Goal: Find specific page/section: Find specific page/section

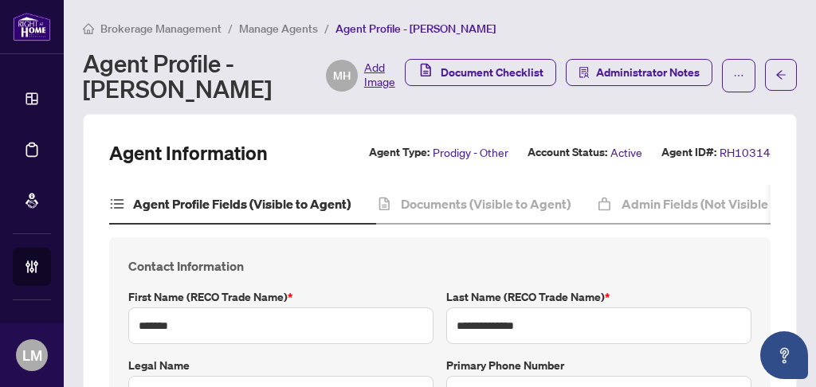
click at [266, 27] on span "Manage Agents" at bounding box center [278, 29] width 79 height 14
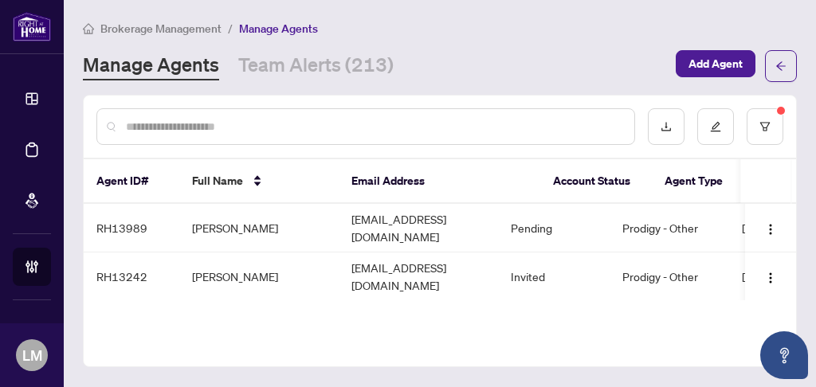
click at [201, 128] on input "text" at bounding box center [374, 127] width 496 height 18
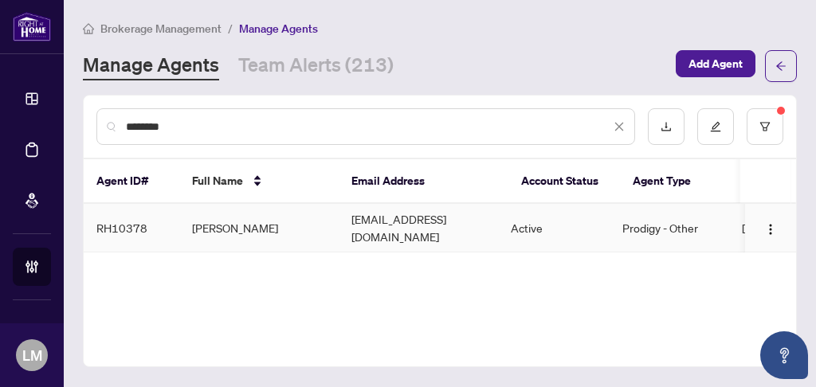
type input "********"
click at [246, 220] on td "[PERSON_NAME]" at bounding box center [258, 228] width 159 height 49
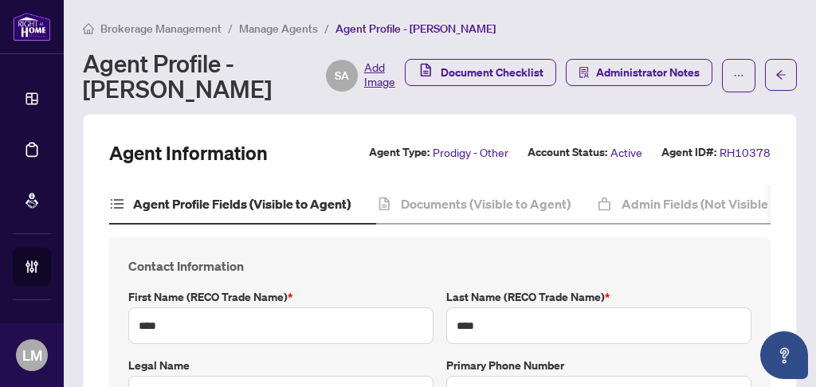
click at [375, 85] on span "Add Image" at bounding box center [379, 76] width 31 height 32
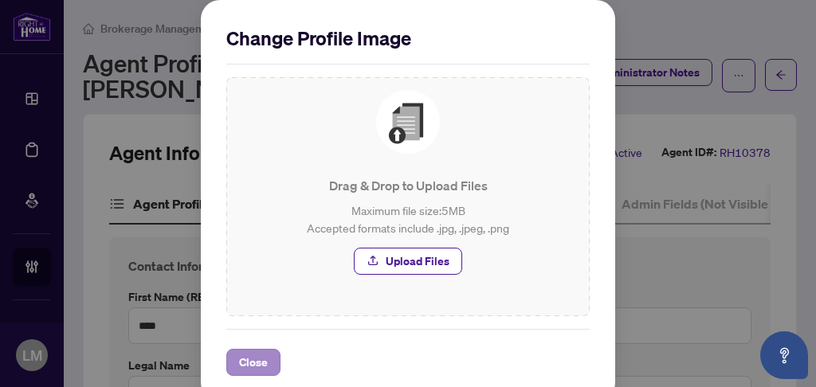
drag, startPoint x: 241, startPoint y: 352, endPoint x: 239, endPoint y: 360, distance: 8.1
click at [241, 359] on div "Close" at bounding box center [408, 352] width 364 height 47
click at [239, 360] on span "Close" at bounding box center [253, 363] width 29 height 26
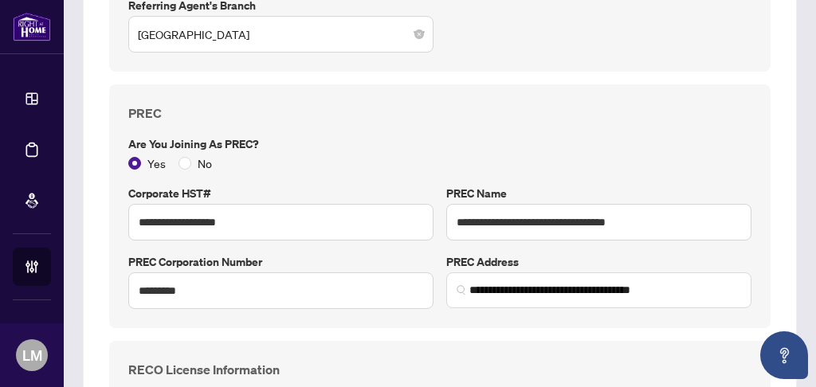
scroll to position [1063, 0]
